Goal: Task Accomplishment & Management: Complete application form

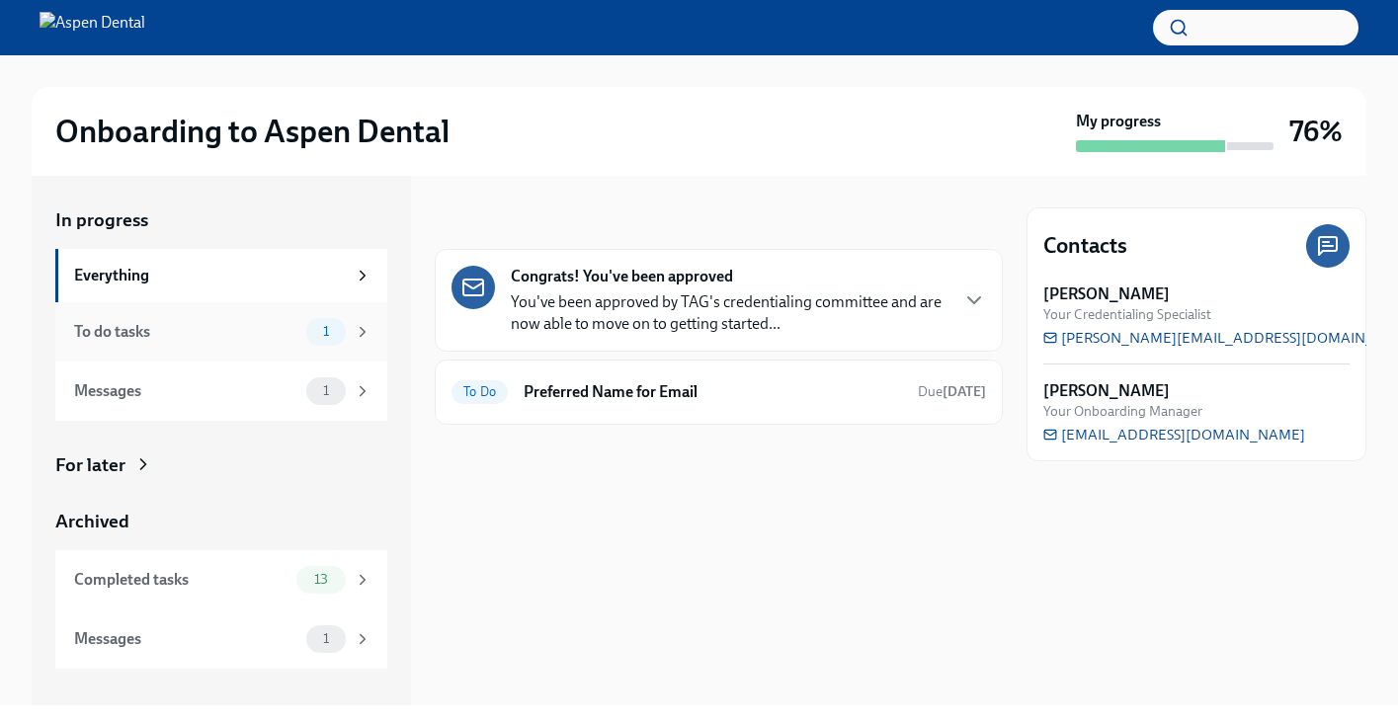
click at [311, 330] on span "1" at bounding box center [326, 331] width 30 height 15
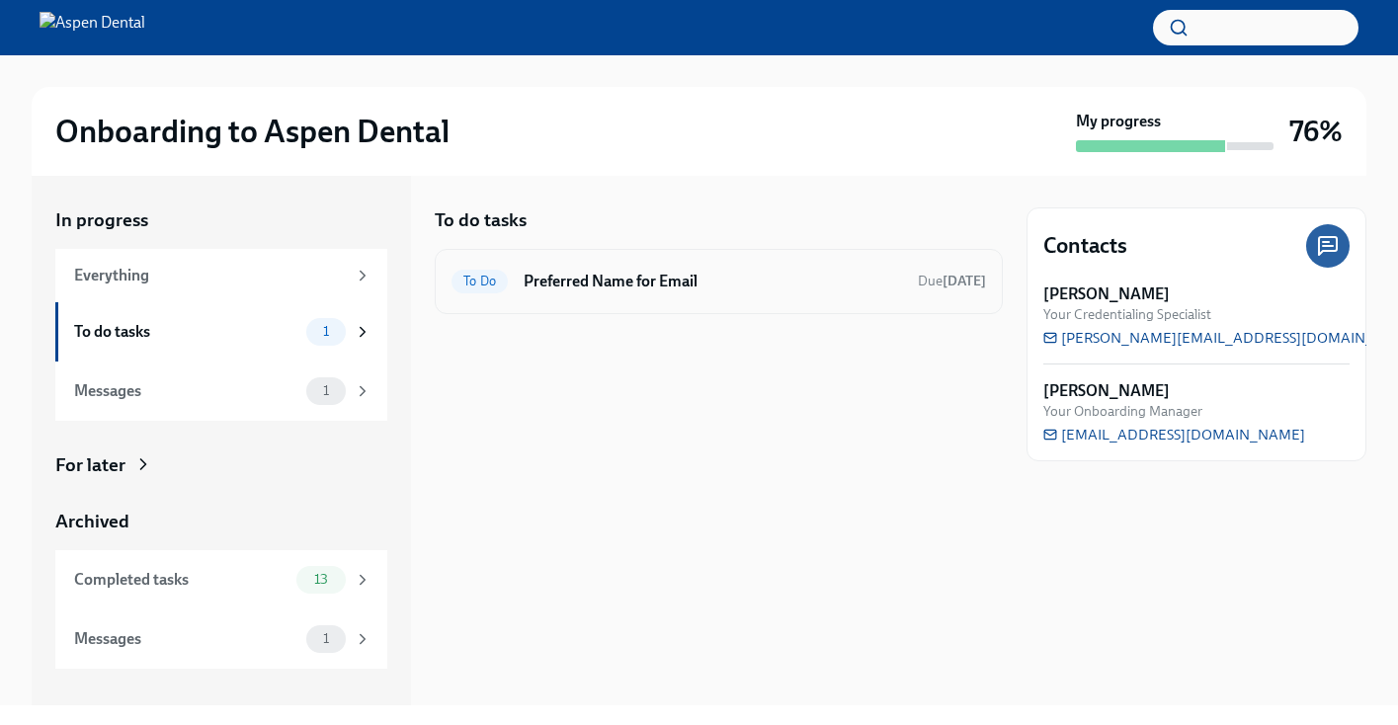
click at [625, 287] on h6 "Preferred Name for Email" at bounding box center [713, 282] width 378 height 22
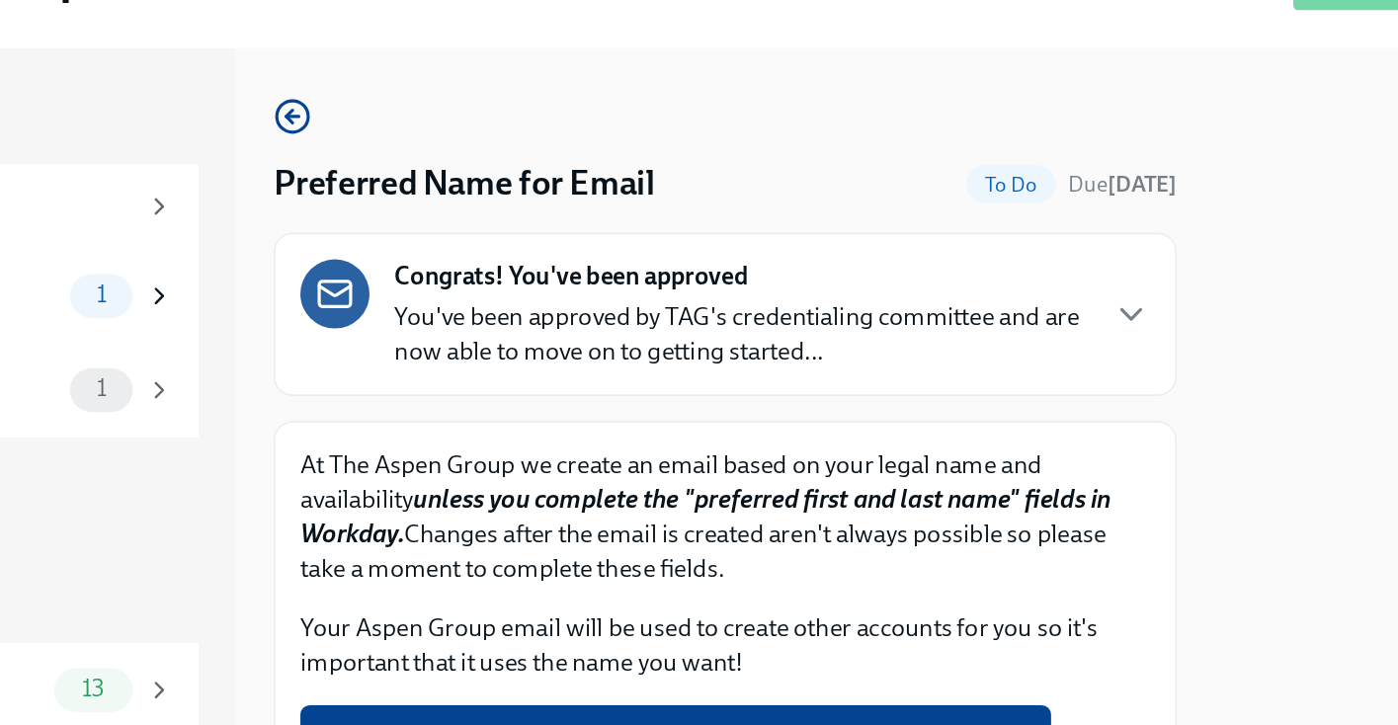
scroll to position [4, 0]
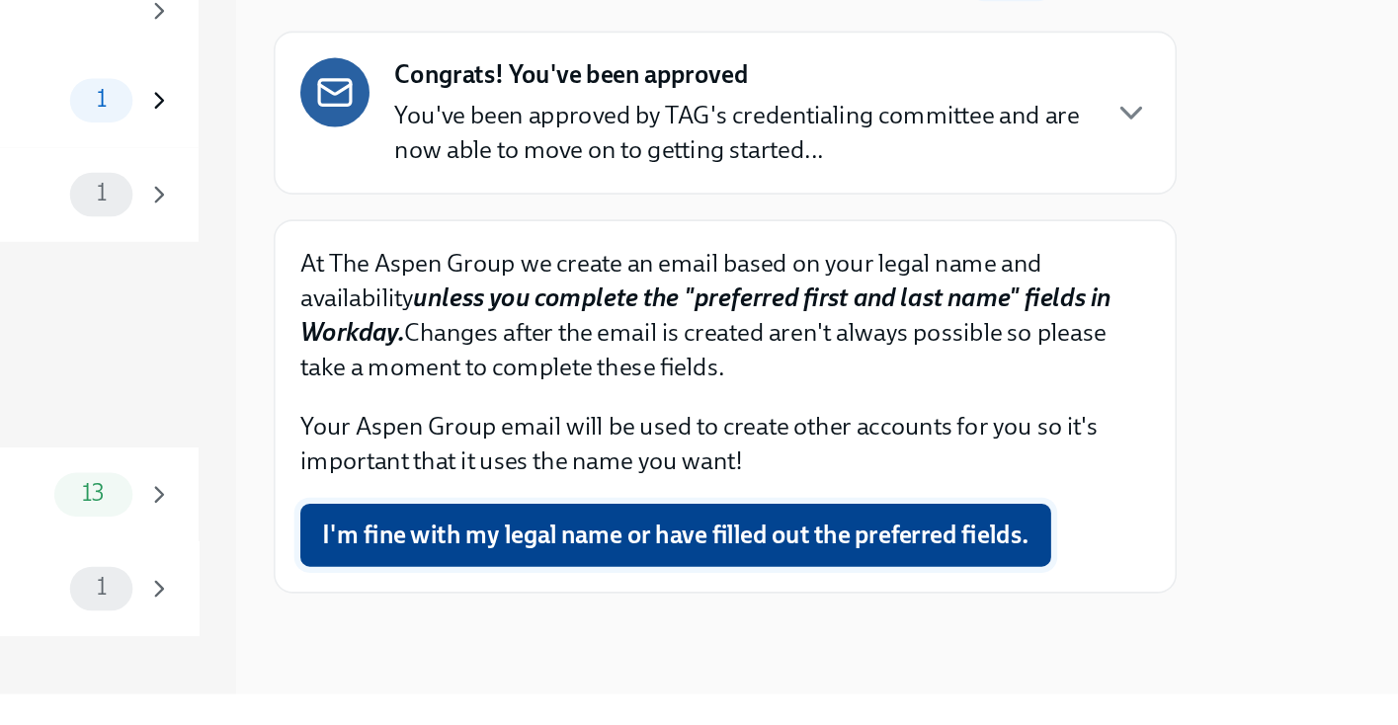
click at [784, 605] on span "I'm fine with my legal name or have filled out the preferred fields." at bounding box center [687, 606] width 445 height 20
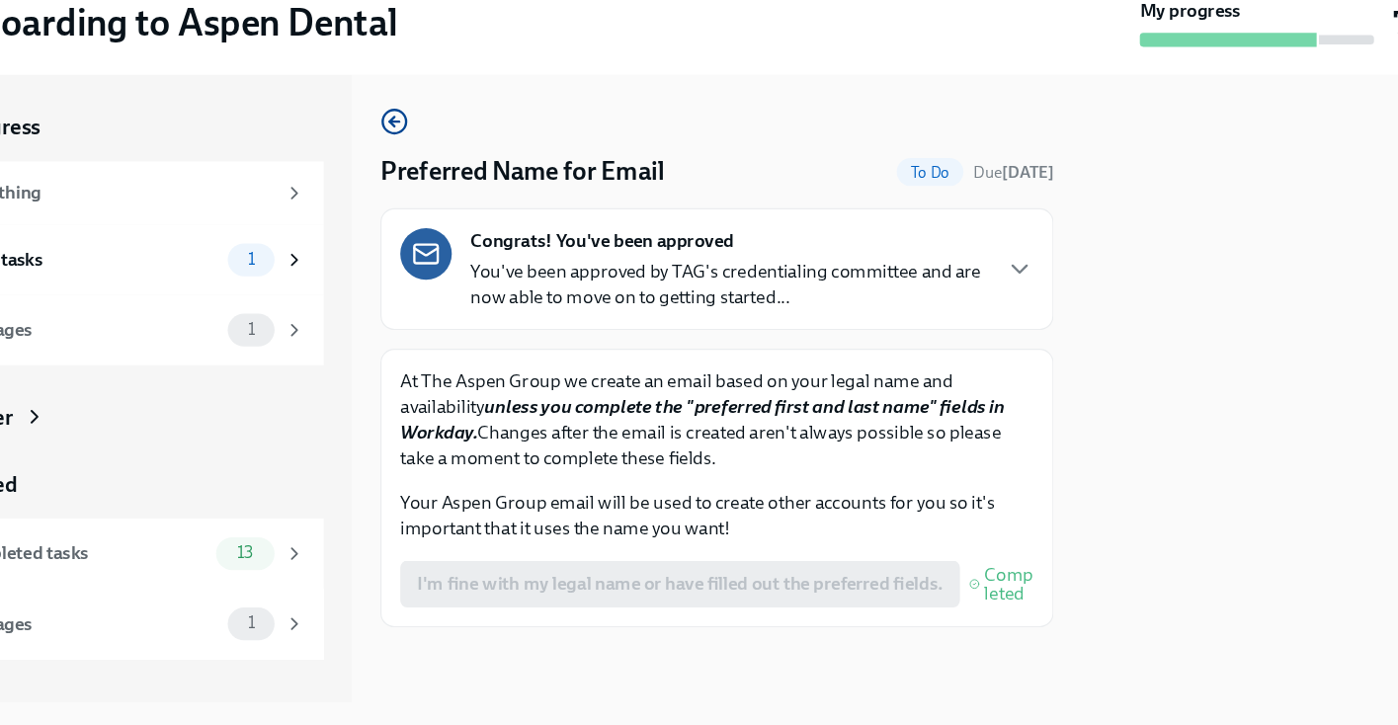
scroll to position [0, 0]
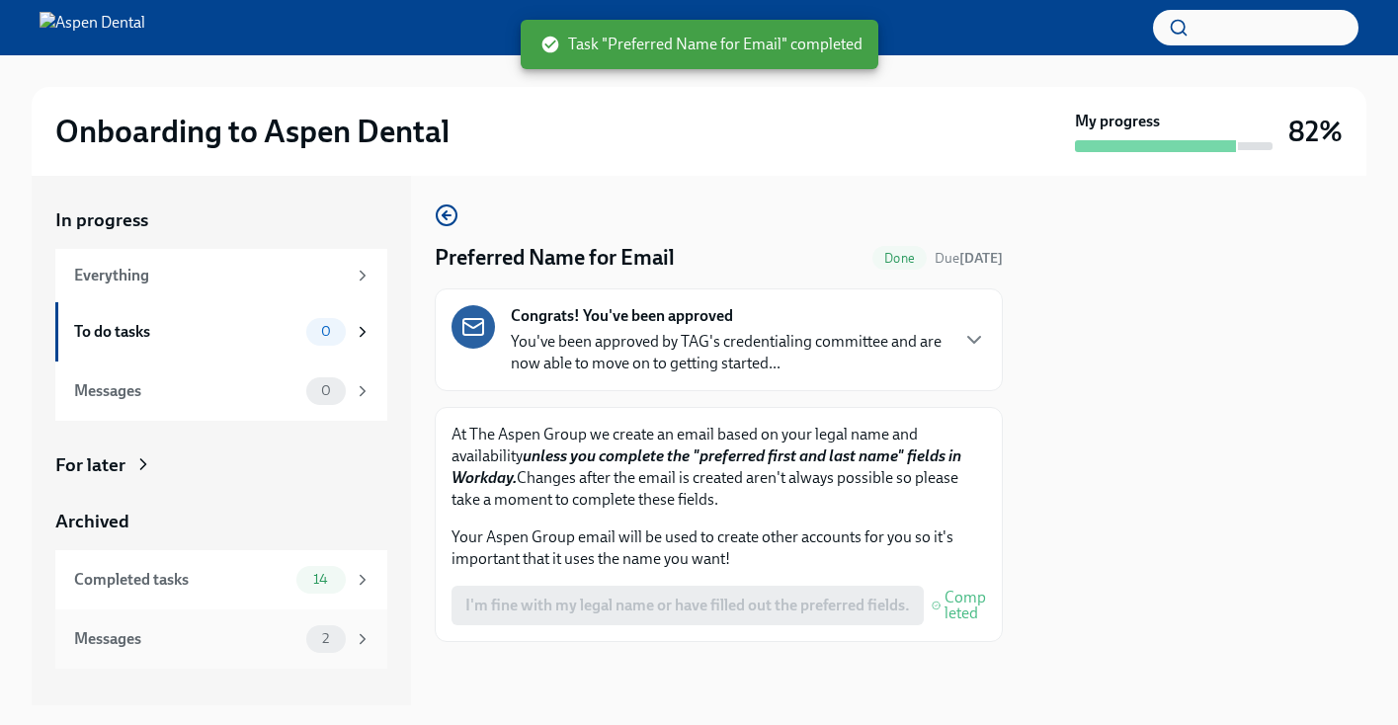
click at [277, 637] on div "Messages" at bounding box center [186, 640] width 224 height 22
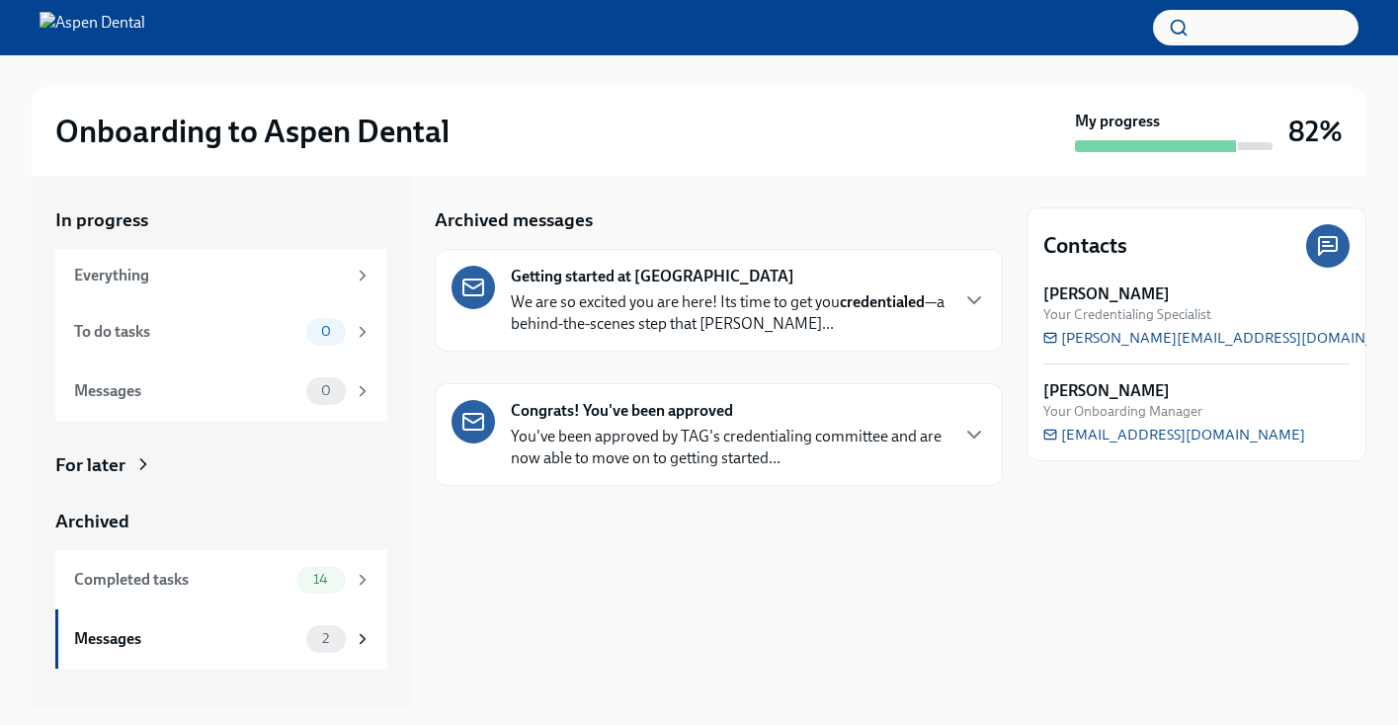
click at [845, 319] on p "We are so excited you are here! Its time to get you credentialed —a behind-the-…" at bounding box center [729, 313] width 436 height 43
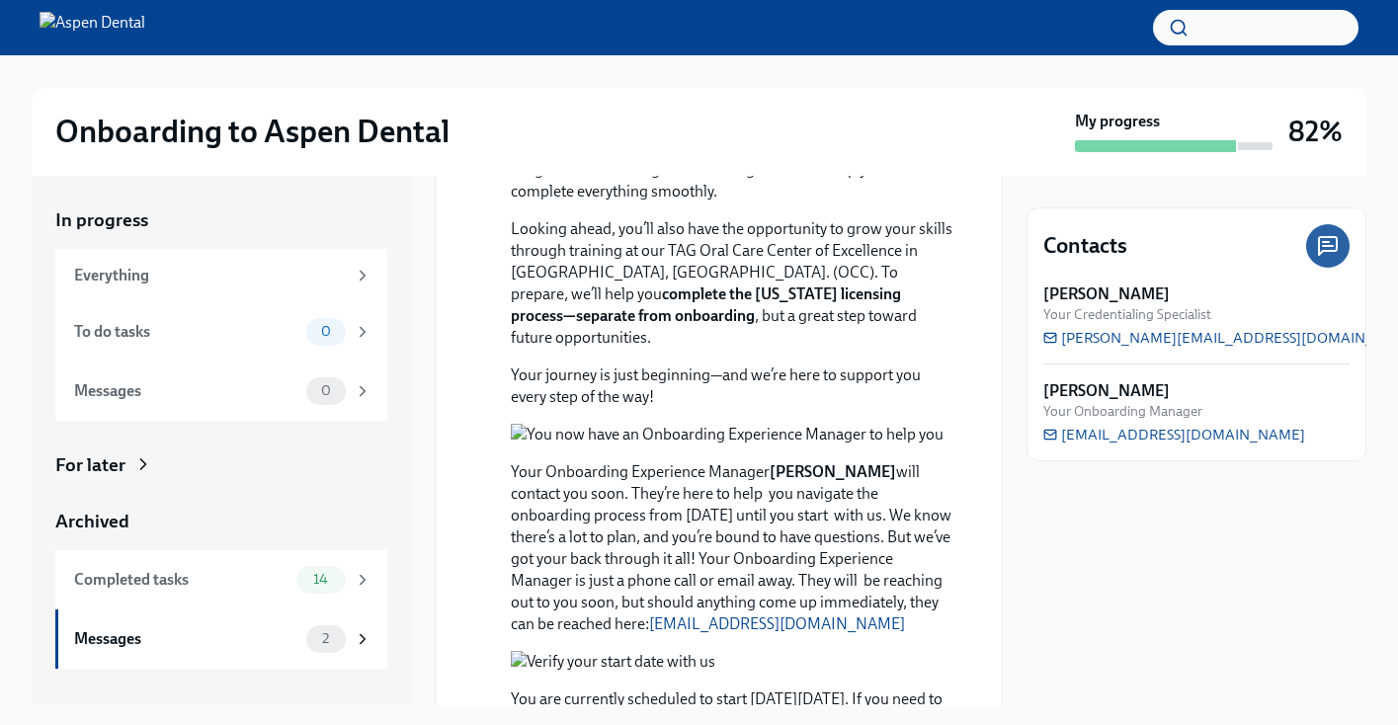
scroll to position [343, 0]
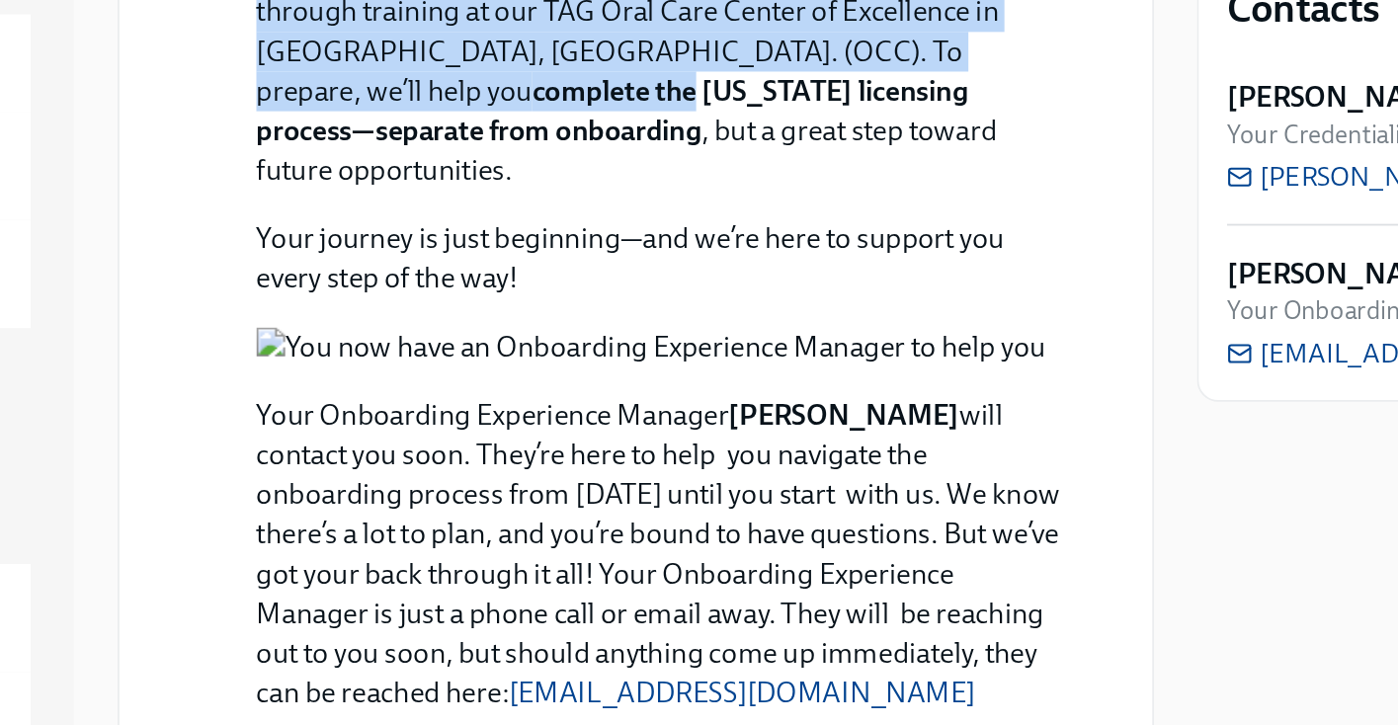
drag, startPoint x: 559, startPoint y: 312, endPoint x: 943, endPoint y: 472, distance: 415.5
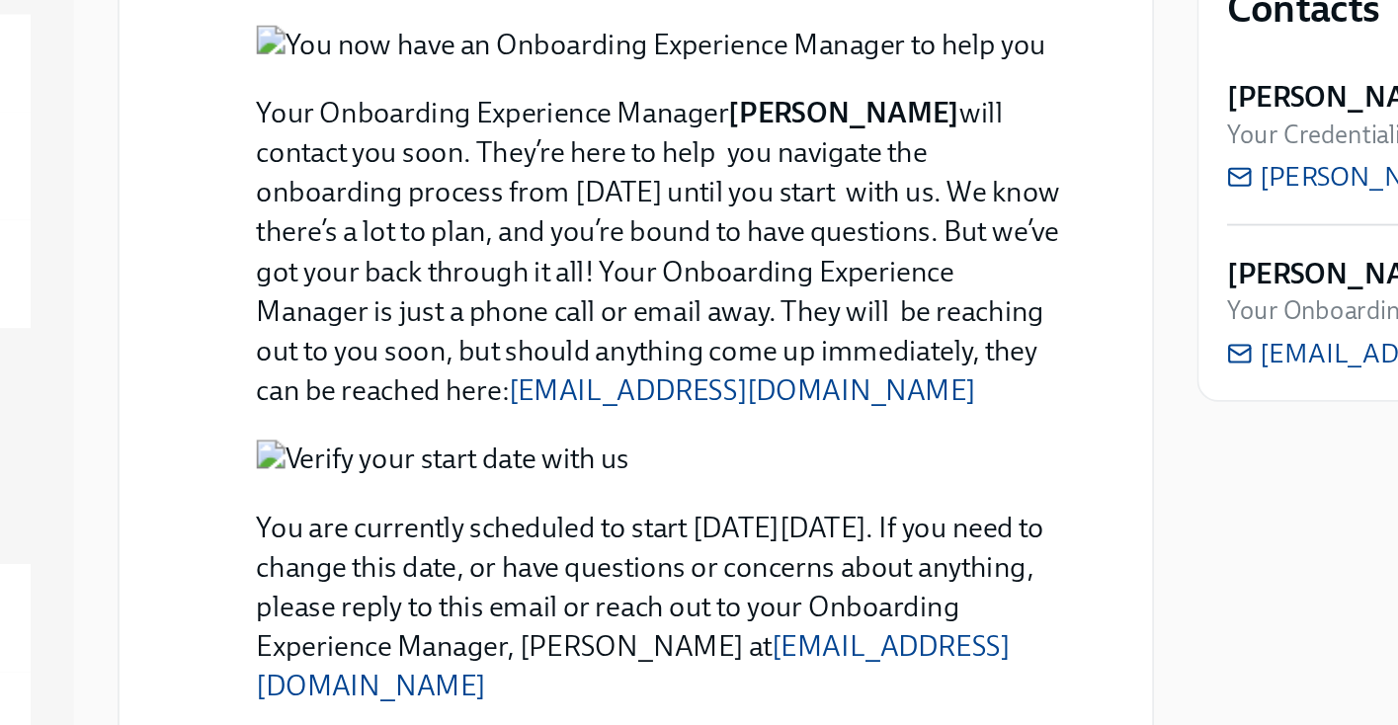
scroll to position [613, 0]
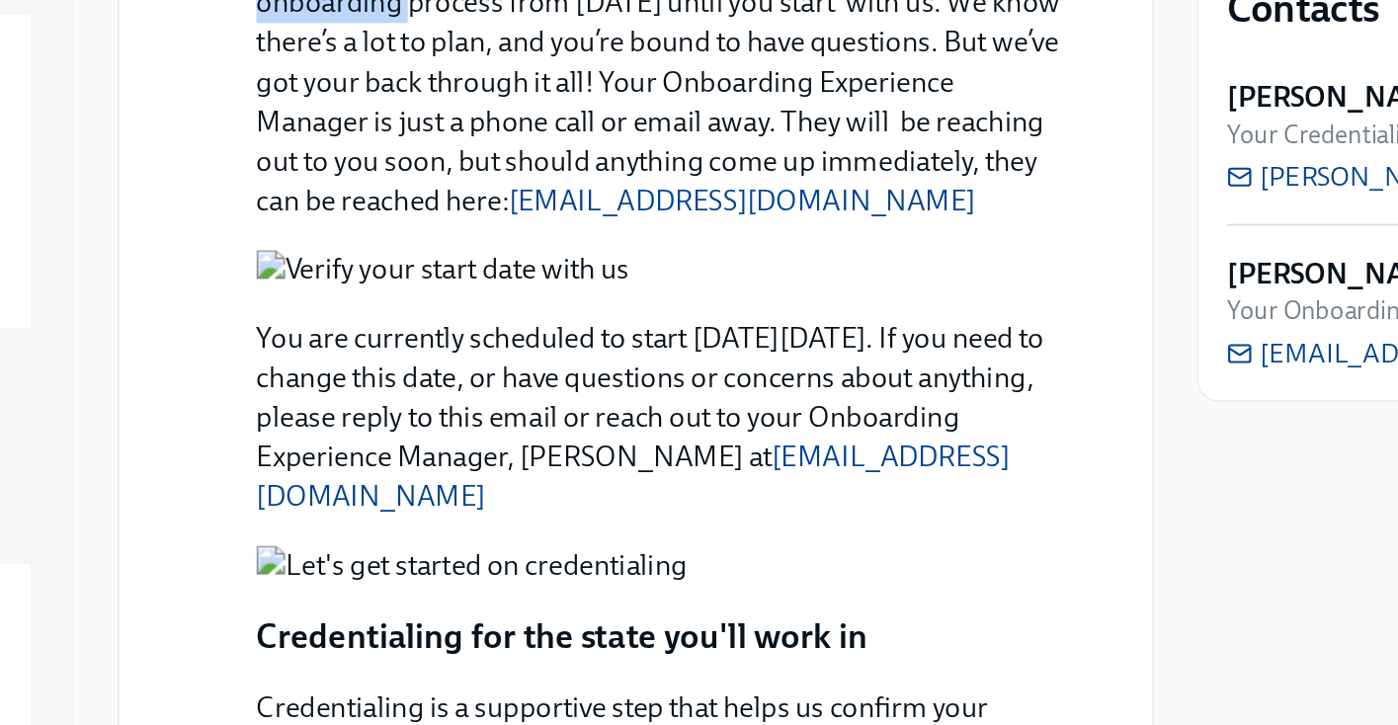
drag, startPoint x: 525, startPoint y: 284, endPoint x: 932, endPoint y: 450, distance: 439.7
click at [932, 450] on div "Welcome to the next step in your onboarding, [PERSON_NAME]! We are so excited y…" at bounding box center [733, 564] width 444 height 1650
click at [977, 455] on div "Getting started at Aspen Dental Unarchive [DATE] Welcome to the next step in yo…" at bounding box center [719, 521] width 568 height 1770
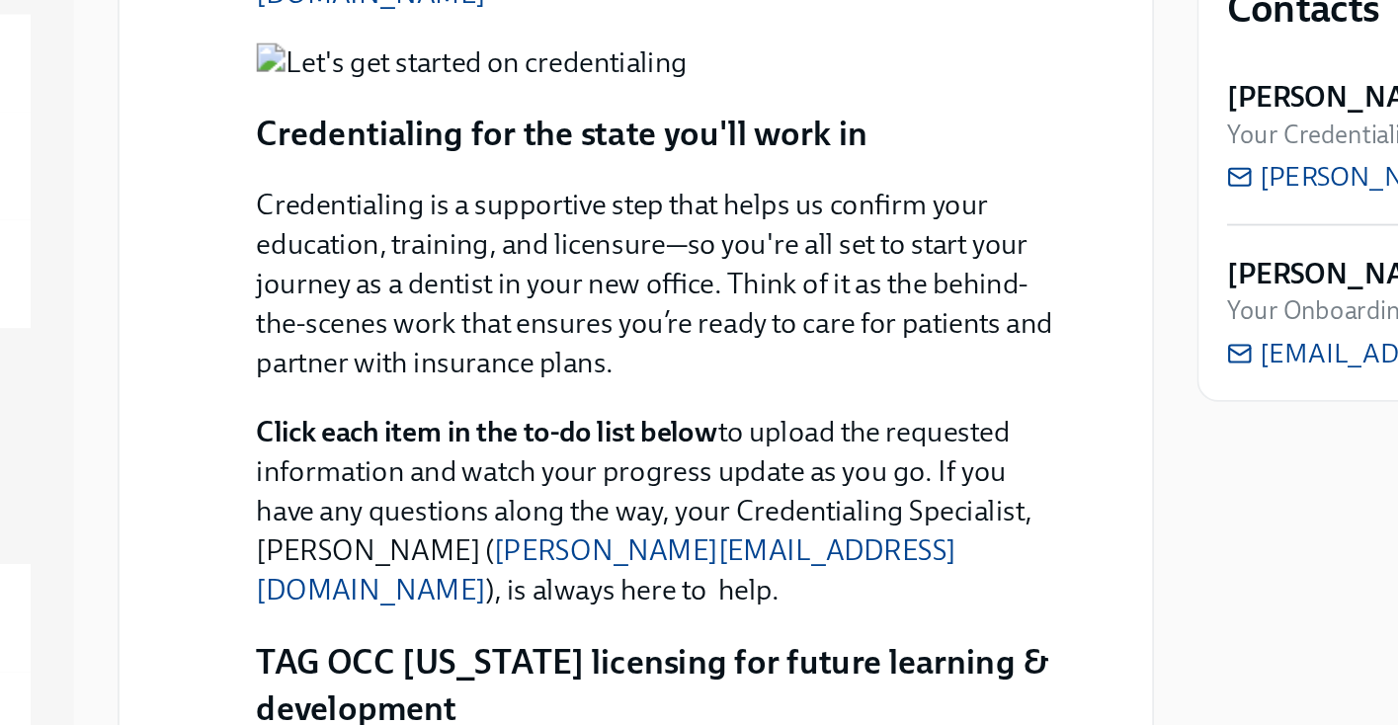
scroll to position [888, 0]
click at [757, 125] on button "Zoom image" at bounding box center [733, 114] width 444 height 22
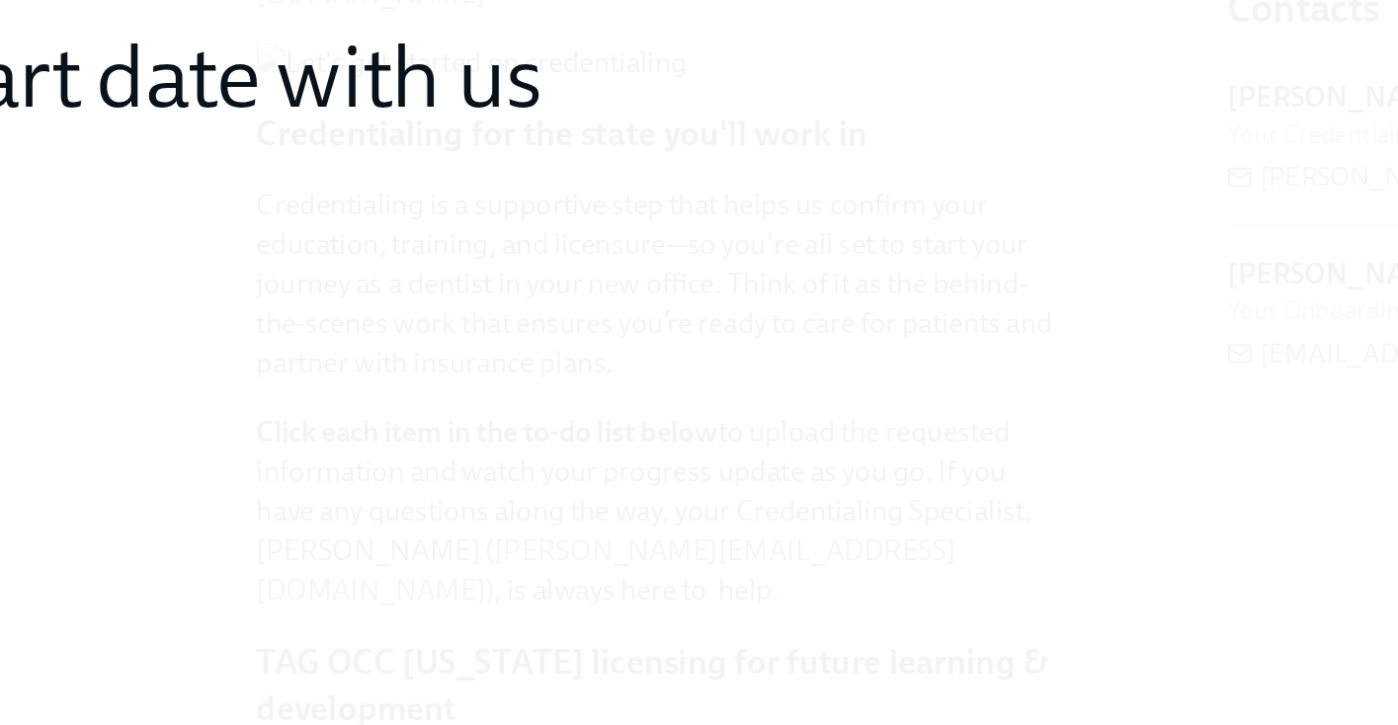
click at [737, 386] on button "Unzoom image" at bounding box center [699, 362] width 1398 height 725
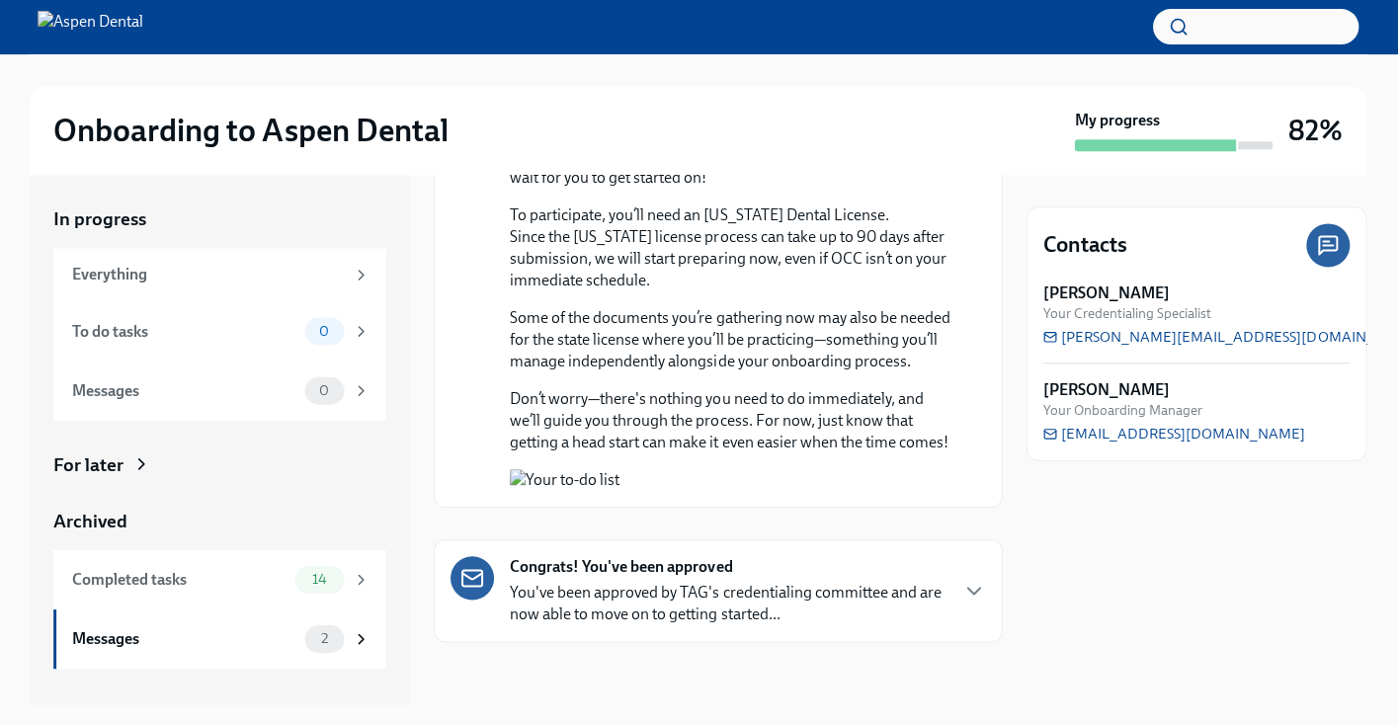
scroll to position [0, 0]
